Goal: Information Seeking & Learning: Learn about a topic

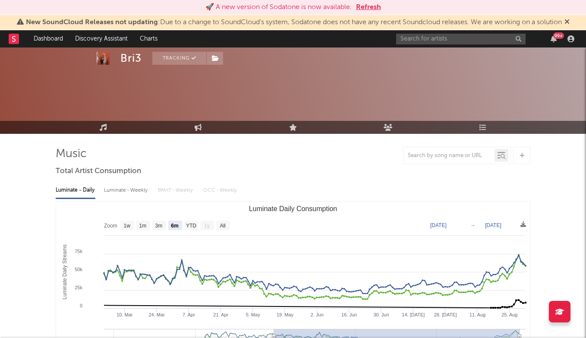
select select "6m"
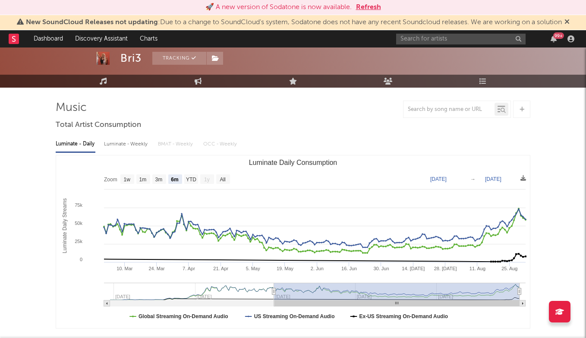
click at [462, 45] on div "99 +" at bounding box center [486, 38] width 181 height 17
click at [444, 41] on input "text" at bounding box center [460, 39] width 129 height 11
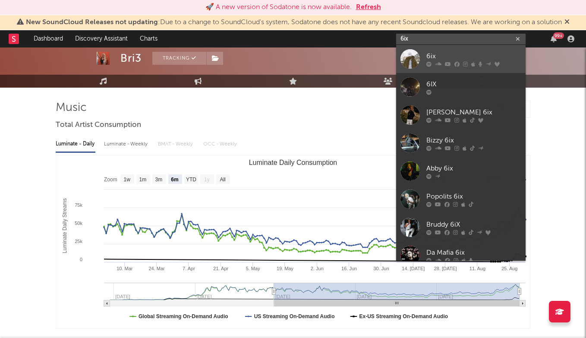
type input "6ix"
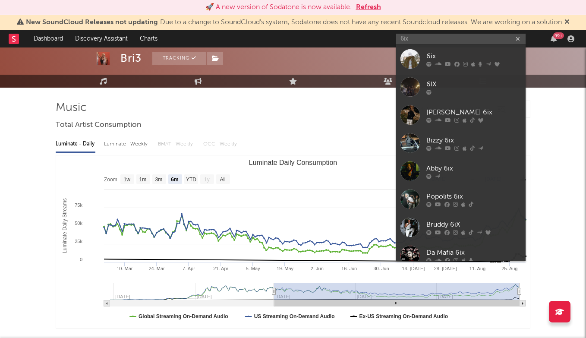
drag, startPoint x: 452, startPoint y: 51, endPoint x: 415, endPoint y: 30, distance: 42.7
click at [452, 51] on div "6ix" at bounding box center [473, 56] width 95 height 10
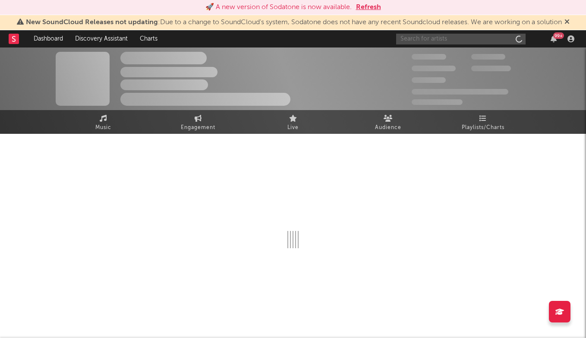
click at [418, 39] on input "text" at bounding box center [460, 39] width 129 height 11
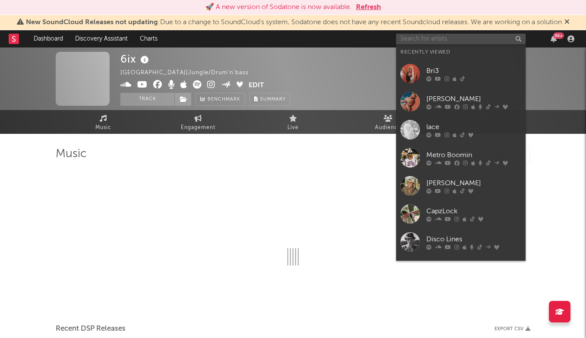
type input "6"
select select "6m"
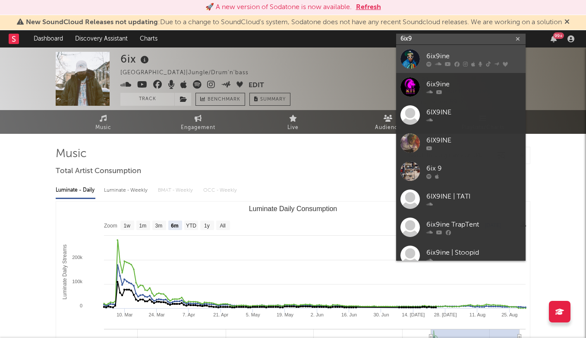
type input "6ix9"
click at [458, 53] on div "6ix9ine" at bounding box center [473, 56] width 95 height 10
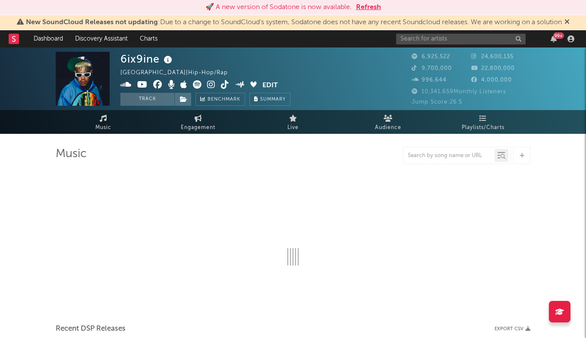
select select "6m"
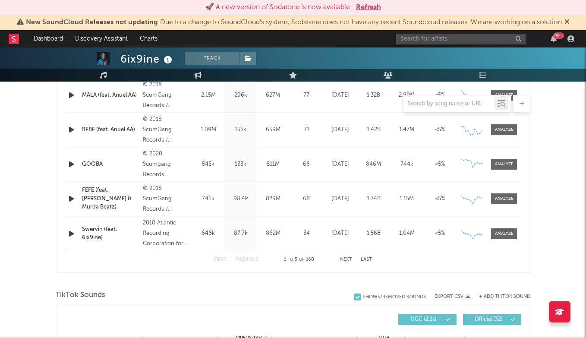
scroll to position [356, 0]
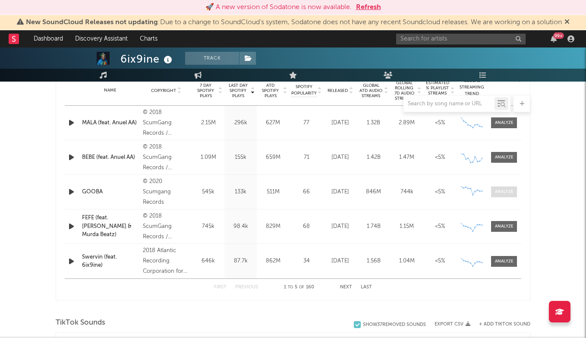
click at [498, 191] on div at bounding box center [504, 192] width 19 height 6
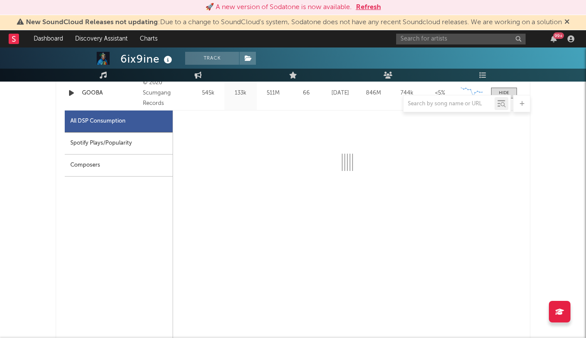
select select "6m"
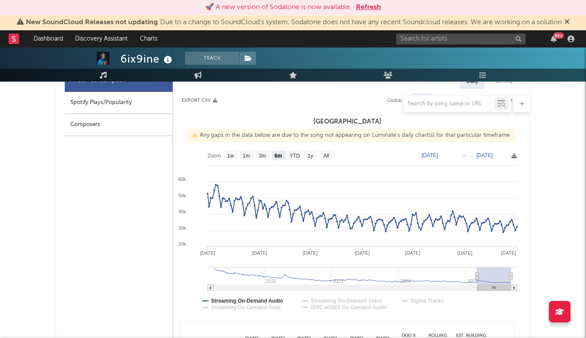
scroll to position [495, 0]
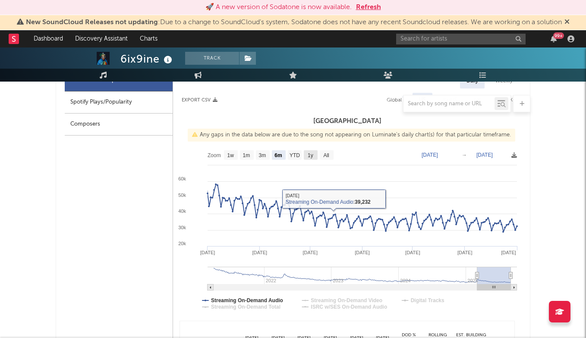
click at [316, 156] on rect at bounding box center [311, 154] width 14 height 9
select select "All"
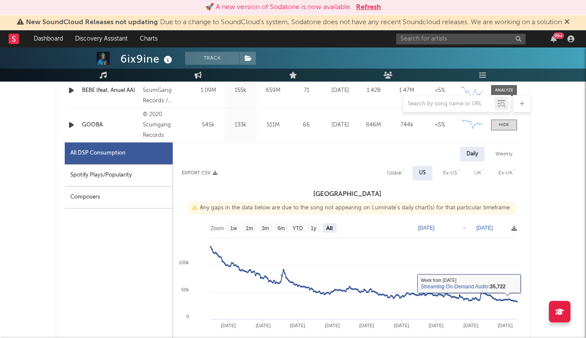
scroll to position [402, 0]
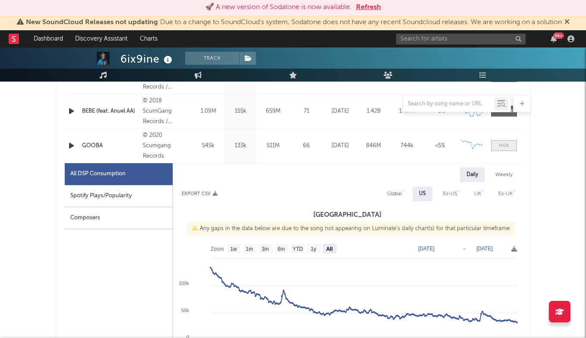
click at [504, 145] on div at bounding box center [504, 145] width 10 height 6
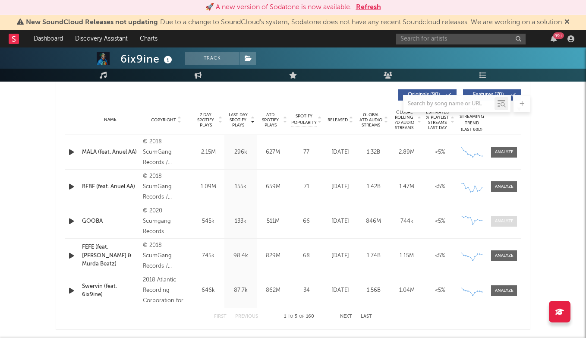
scroll to position [316, 0]
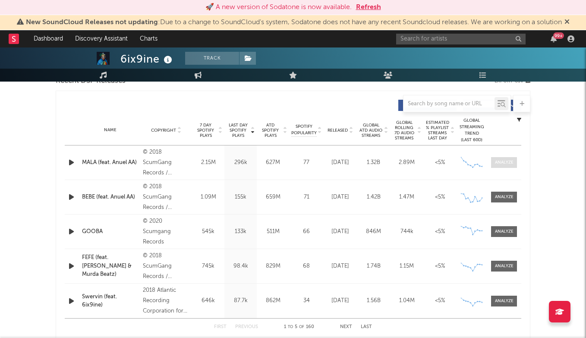
click at [502, 158] on span at bounding box center [504, 162] width 26 height 11
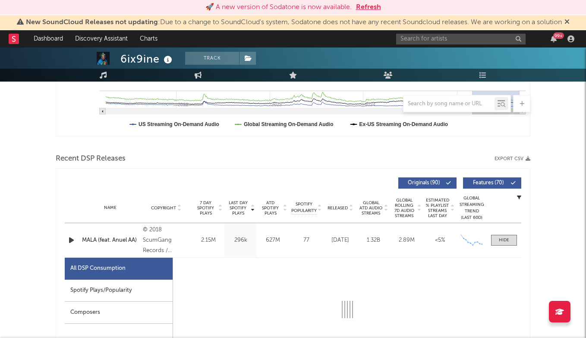
select select "6m"
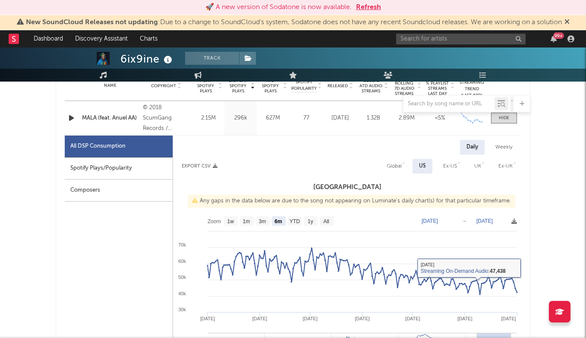
scroll to position [293, 0]
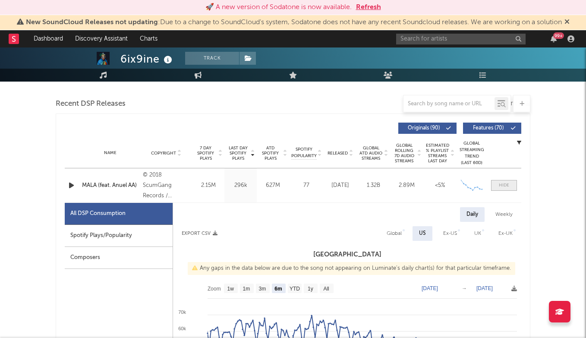
click at [505, 182] on div at bounding box center [504, 185] width 10 height 6
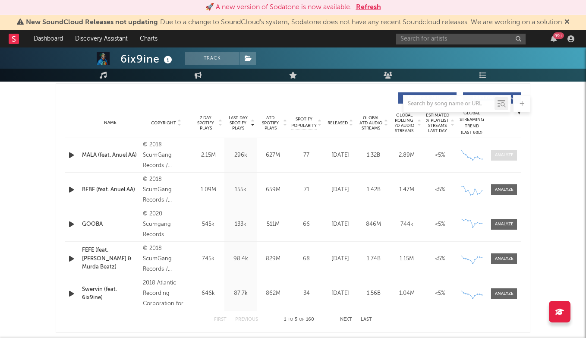
scroll to position [324, 0]
click at [495, 191] on div at bounding box center [504, 189] width 19 height 6
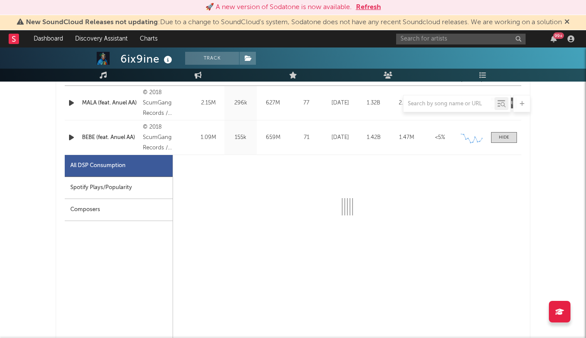
select select "6m"
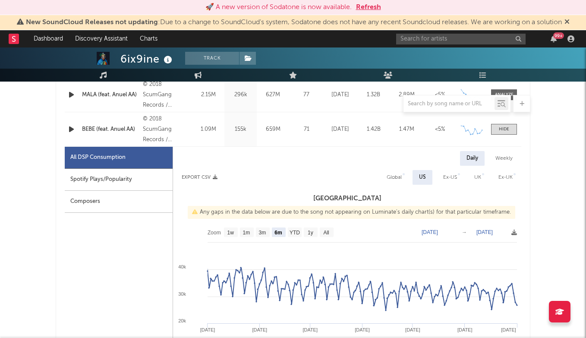
scroll to position [386, 0]
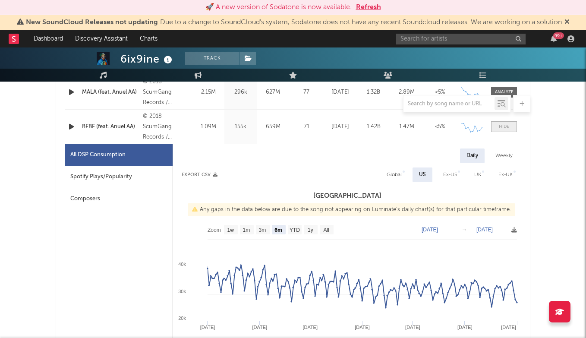
click at [507, 129] on div at bounding box center [504, 126] width 10 height 6
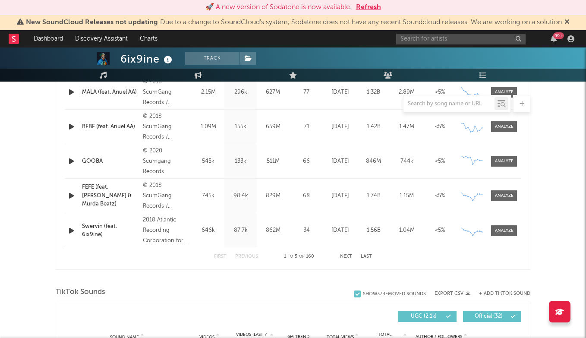
click at [343, 254] on div "First Previous 1 to 5 of 160 Next Last" at bounding box center [293, 256] width 158 height 17
click at [343, 255] on button "Next" at bounding box center [346, 256] width 12 height 5
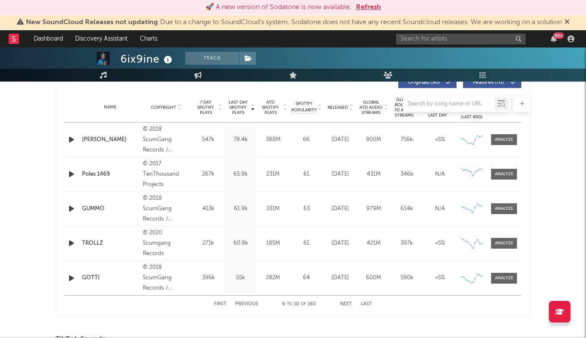
scroll to position [339, 0]
click at [344, 302] on button "Next" at bounding box center [346, 304] width 12 height 5
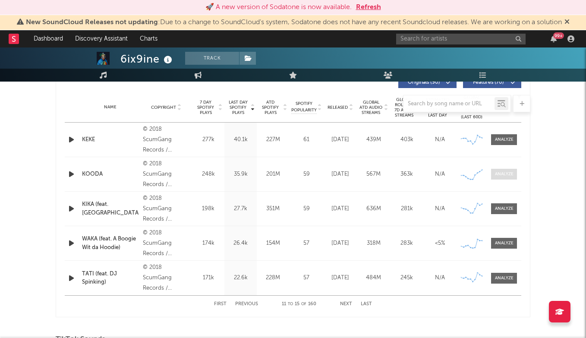
click at [507, 174] on div at bounding box center [504, 174] width 19 height 6
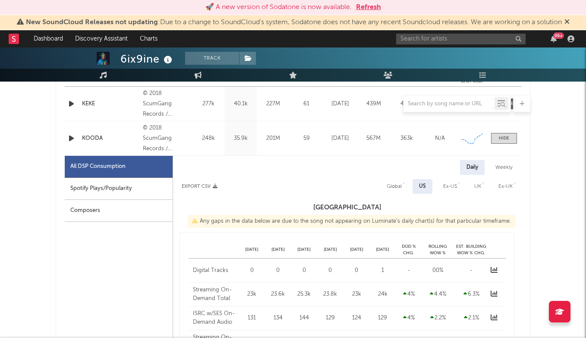
select select "6m"
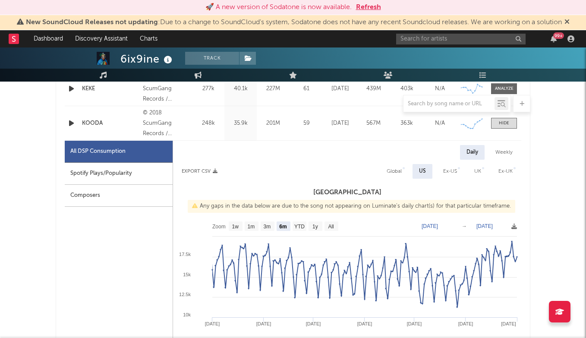
scroll to position [402, 0]
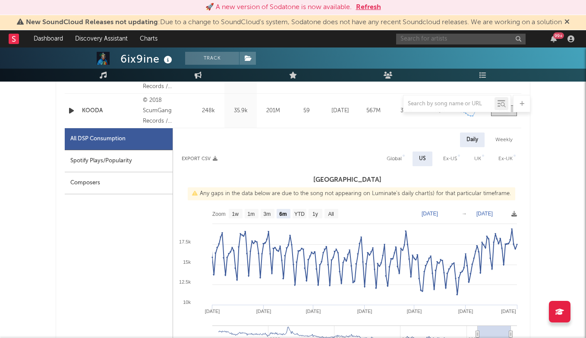
click at [454, 44] on input "text" at bounding box center [460, 39] width 129 height 11
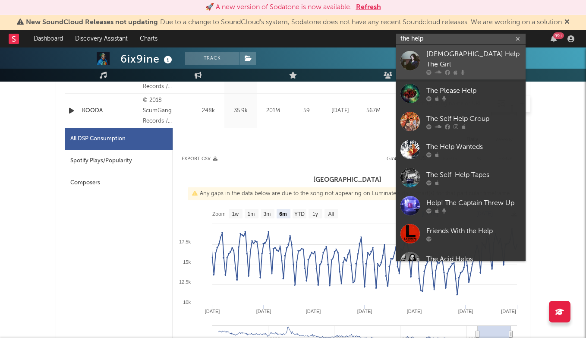
type input "the help"
